Goal: Navigation & Orientation: Understand site structure

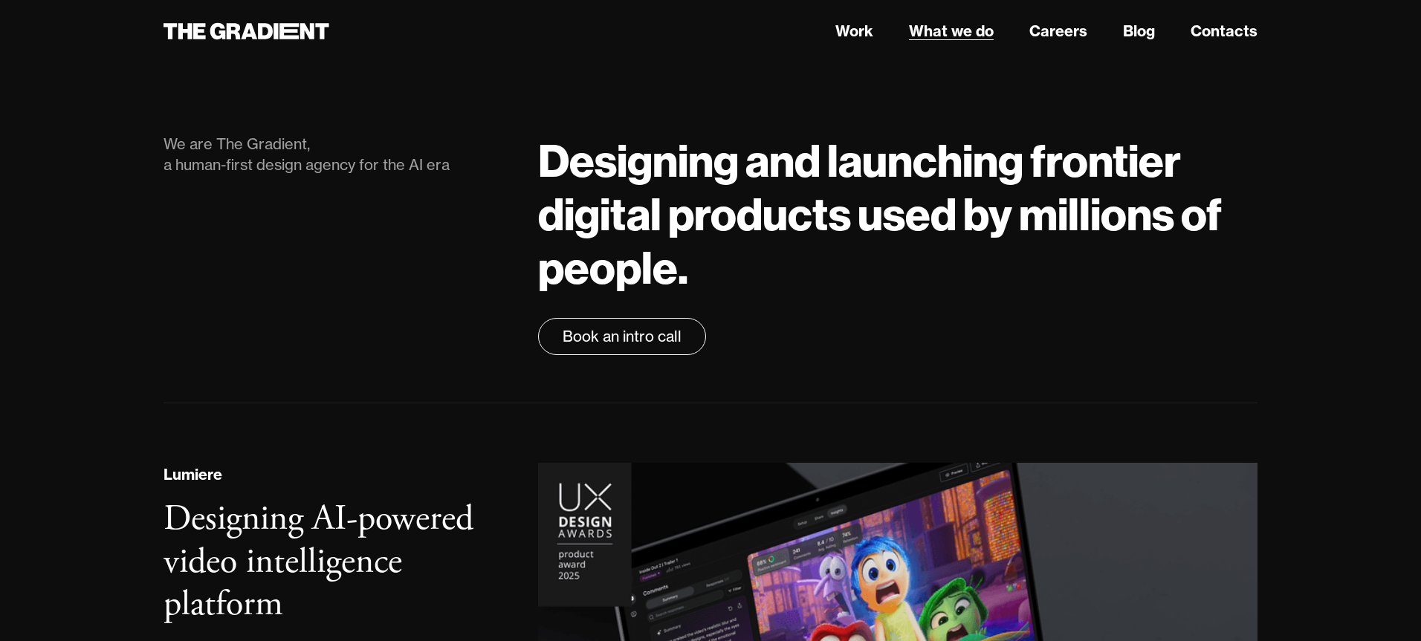
click at [970, 28] on link "What we do" at bounding box center [951, 31] width 85 height 22
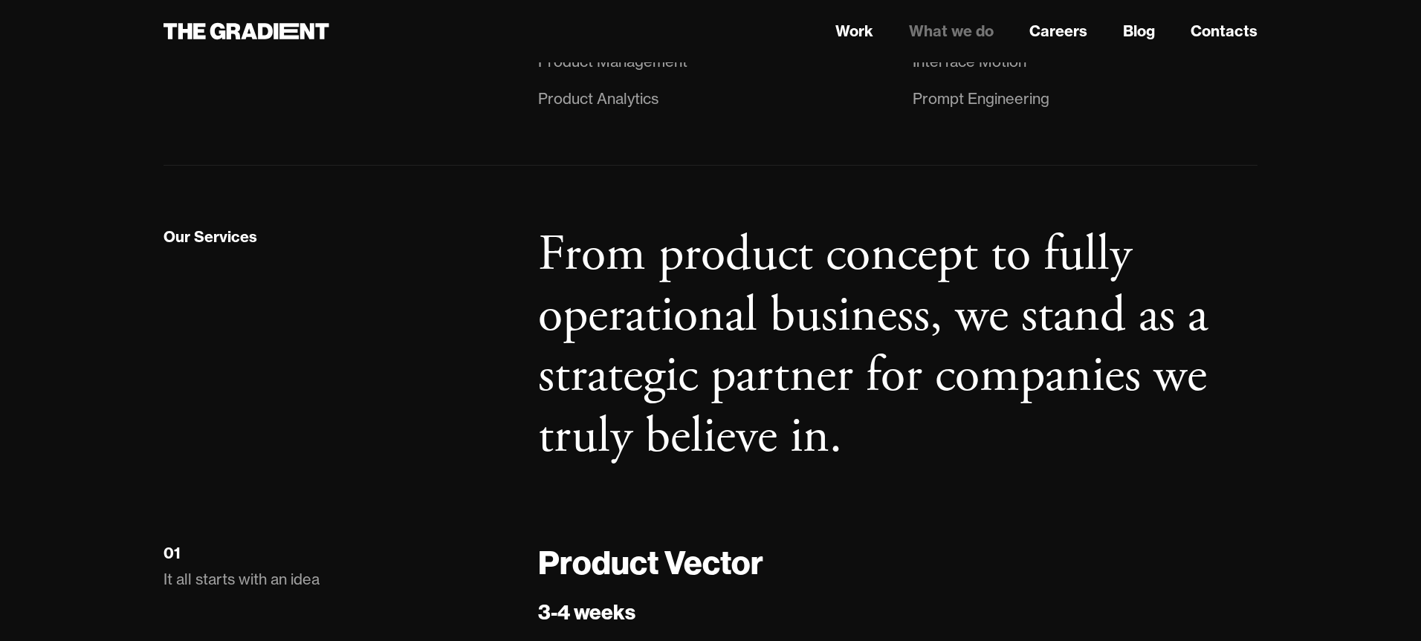
click at [675, 278] on h2 "From product concept to fully operational business, we stand as a strategic par…" at bounding box center [897, 346] width 719 height 242
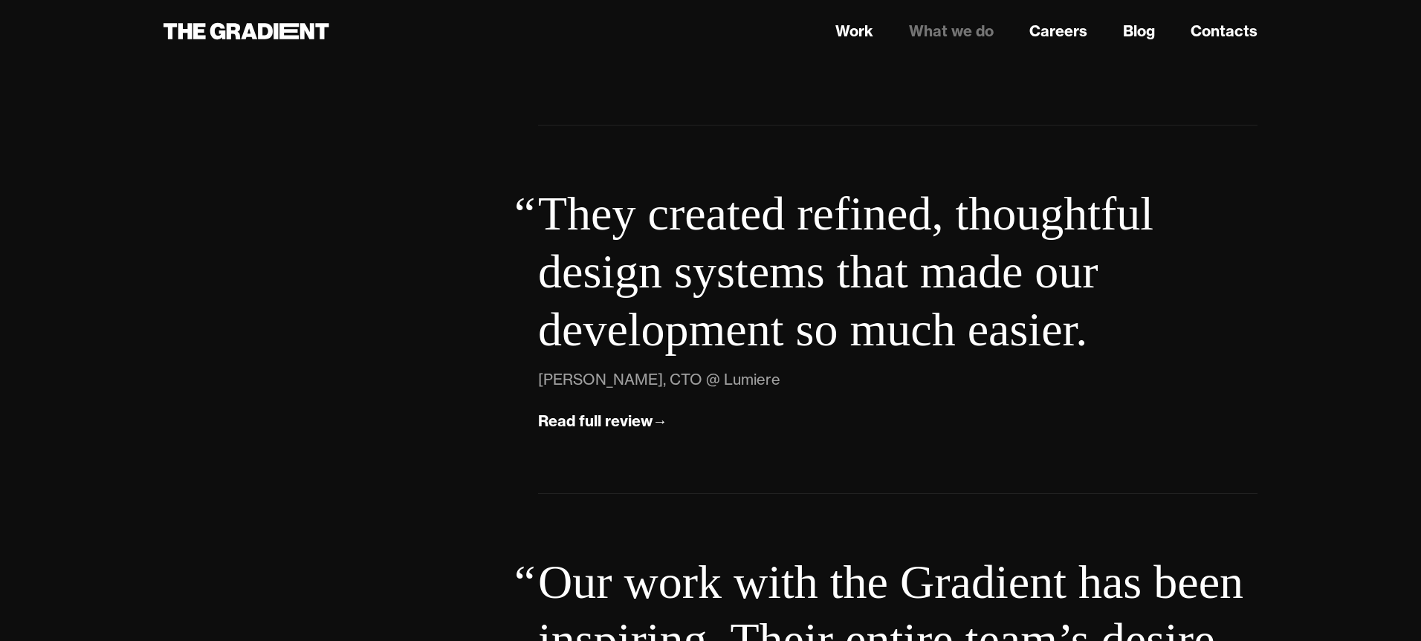
scroll to position [5322, 0]
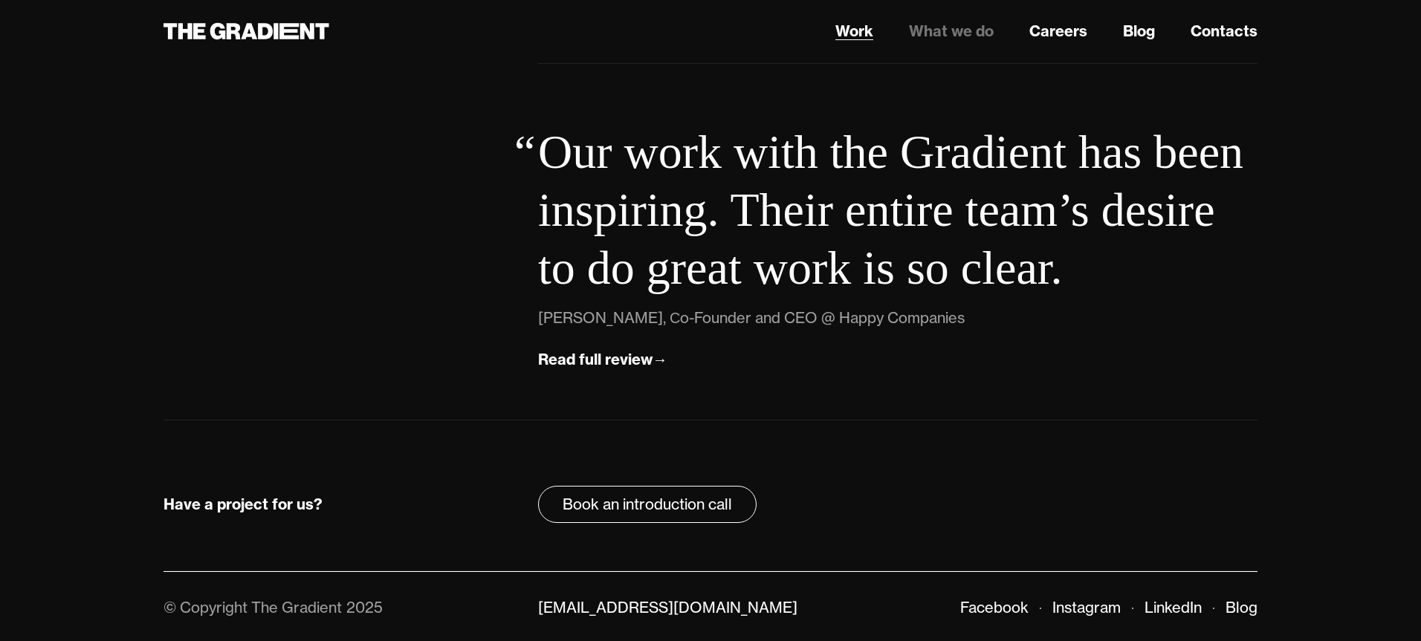
click at [854, 37] on link "Work" at bounding box center [854, 31] width 38 height 22
